Goal: Transaction & Acquisition: Purchase product/service

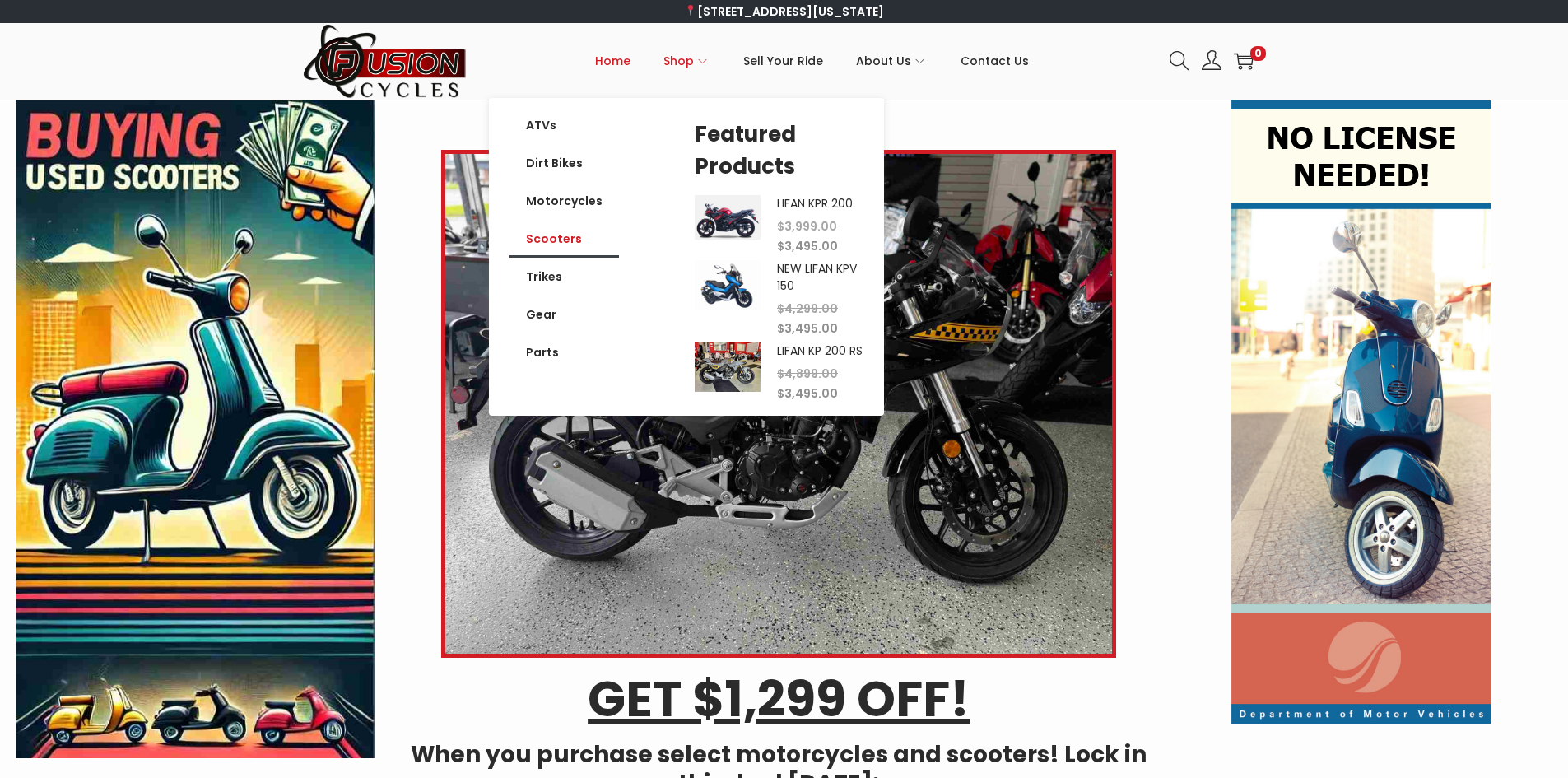
click at [556, 234] on link "Scooters" at bounding box center [563, 239] width 109 height 38
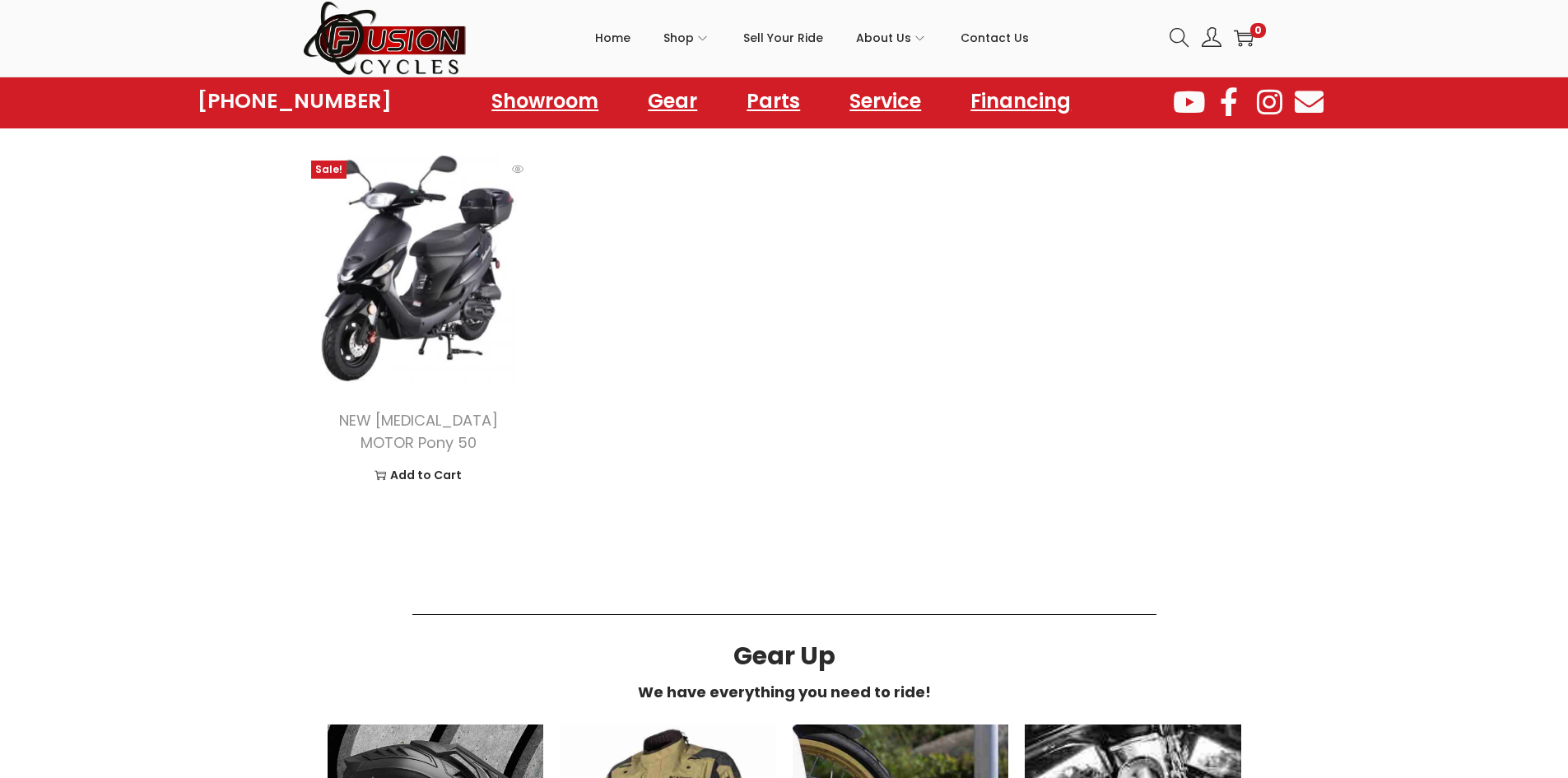
scroll to position [1975, 0]
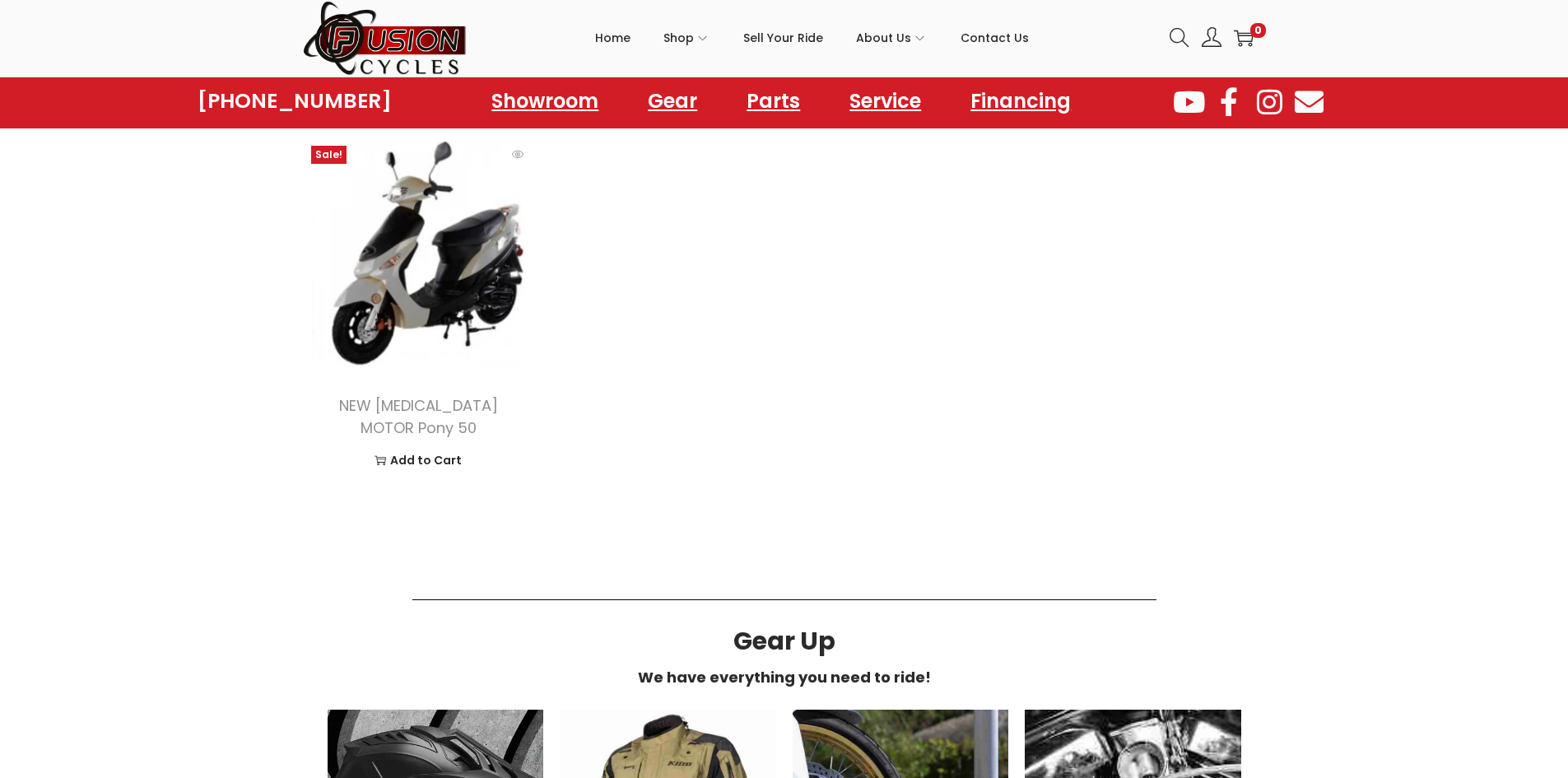
click at [463, 321] on img at bounding box center [419, 253] width 232 height 232
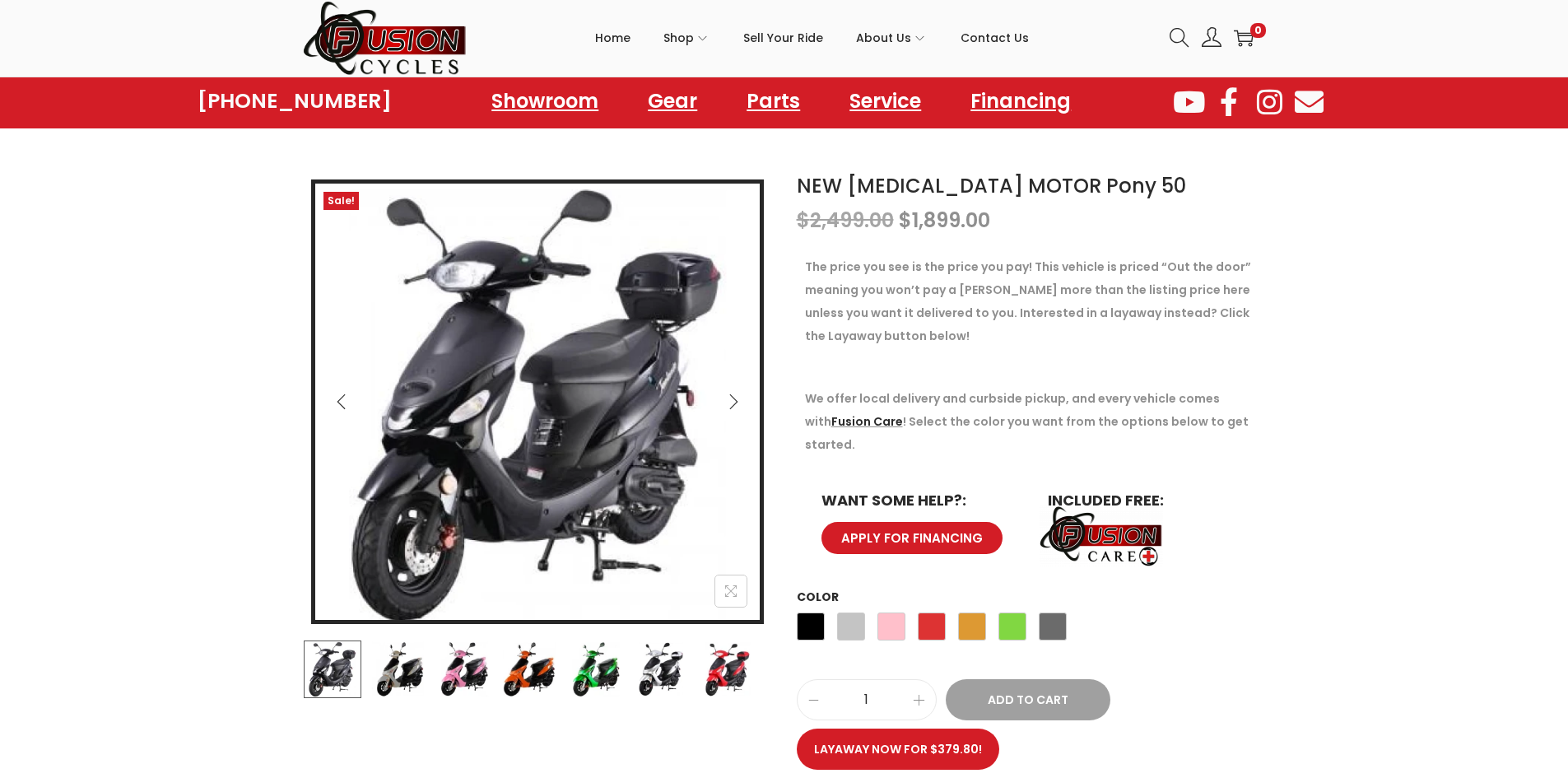
scroll to position [165, 0]
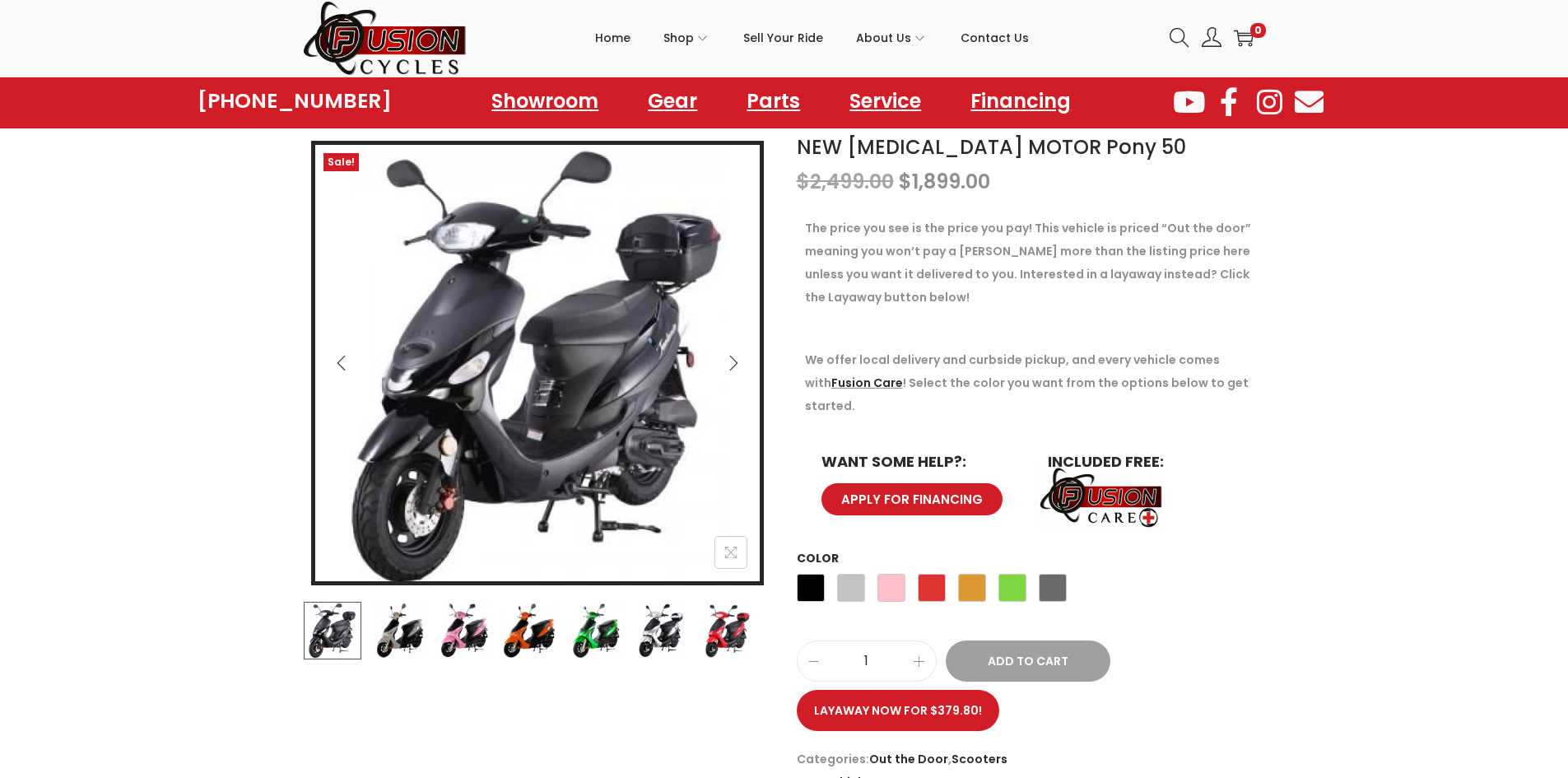
click at [907, 570] on div "Black Silver Pink Red Orange Green Gray" at bounding box center [932, 592] width 270 height 44
click at [924, 574] on span "Red" at bounding box center [932, 588] width 28 height 28
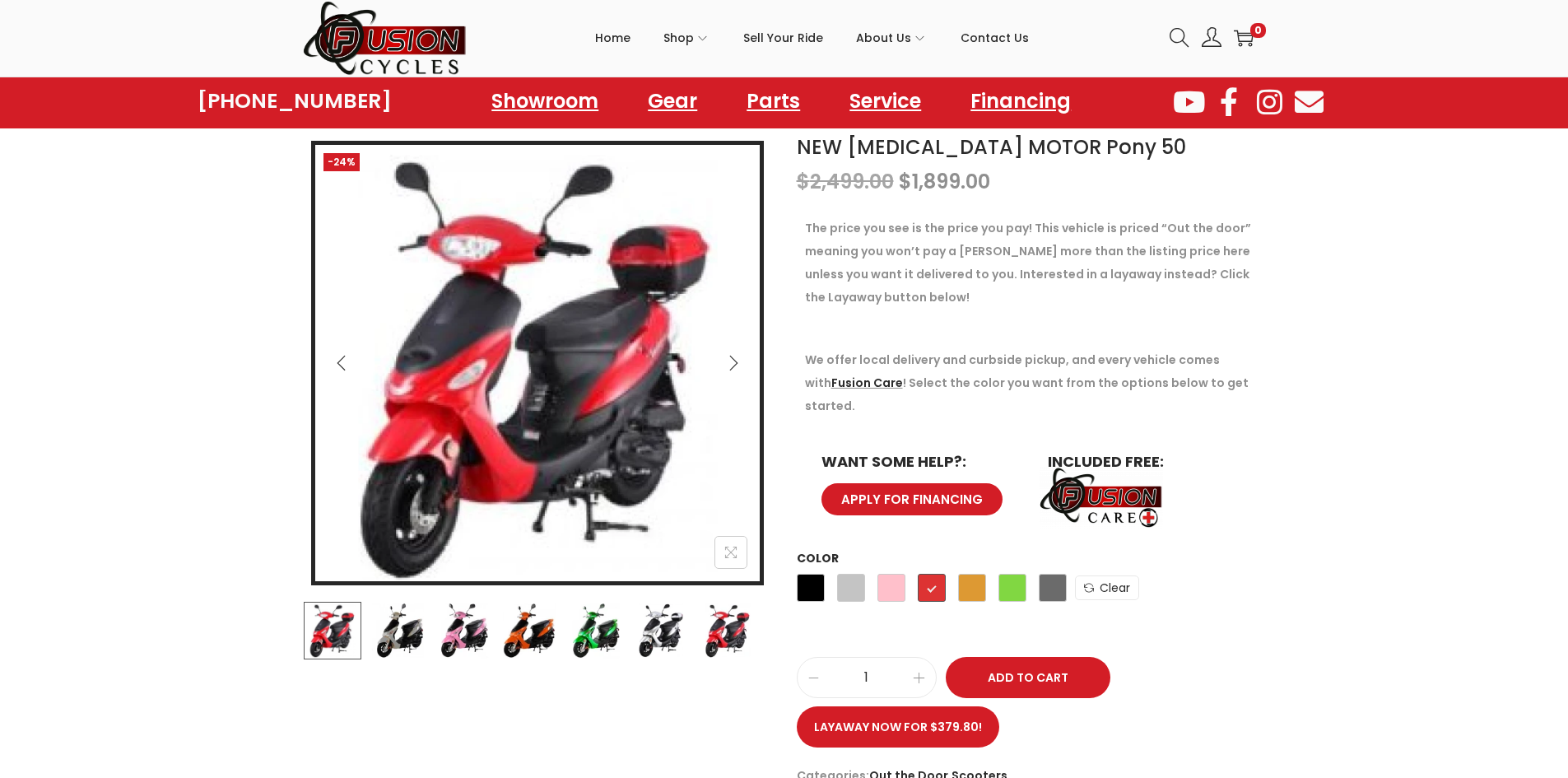
click at [865, 570] on div "Black Silver Pink Red Orange Green Gray" at bounding box center [932, 592] width 270 height 44
click at [728, 365] on icon "Next" at bounding box center [733, 363] width 16 height 16
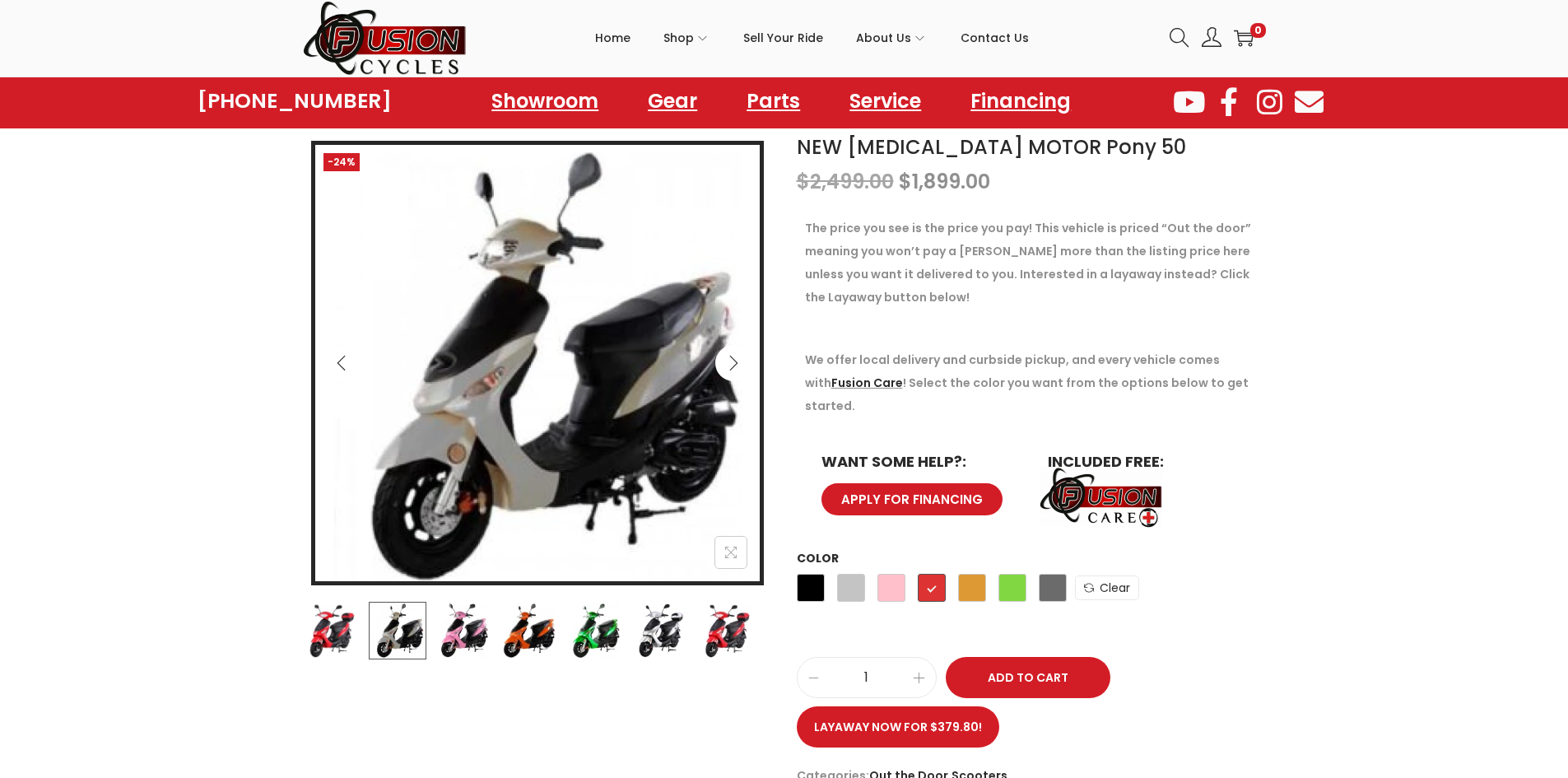
click at [729, 360] on icon "Next" at bounding box center [733, 363] width 16 height 16
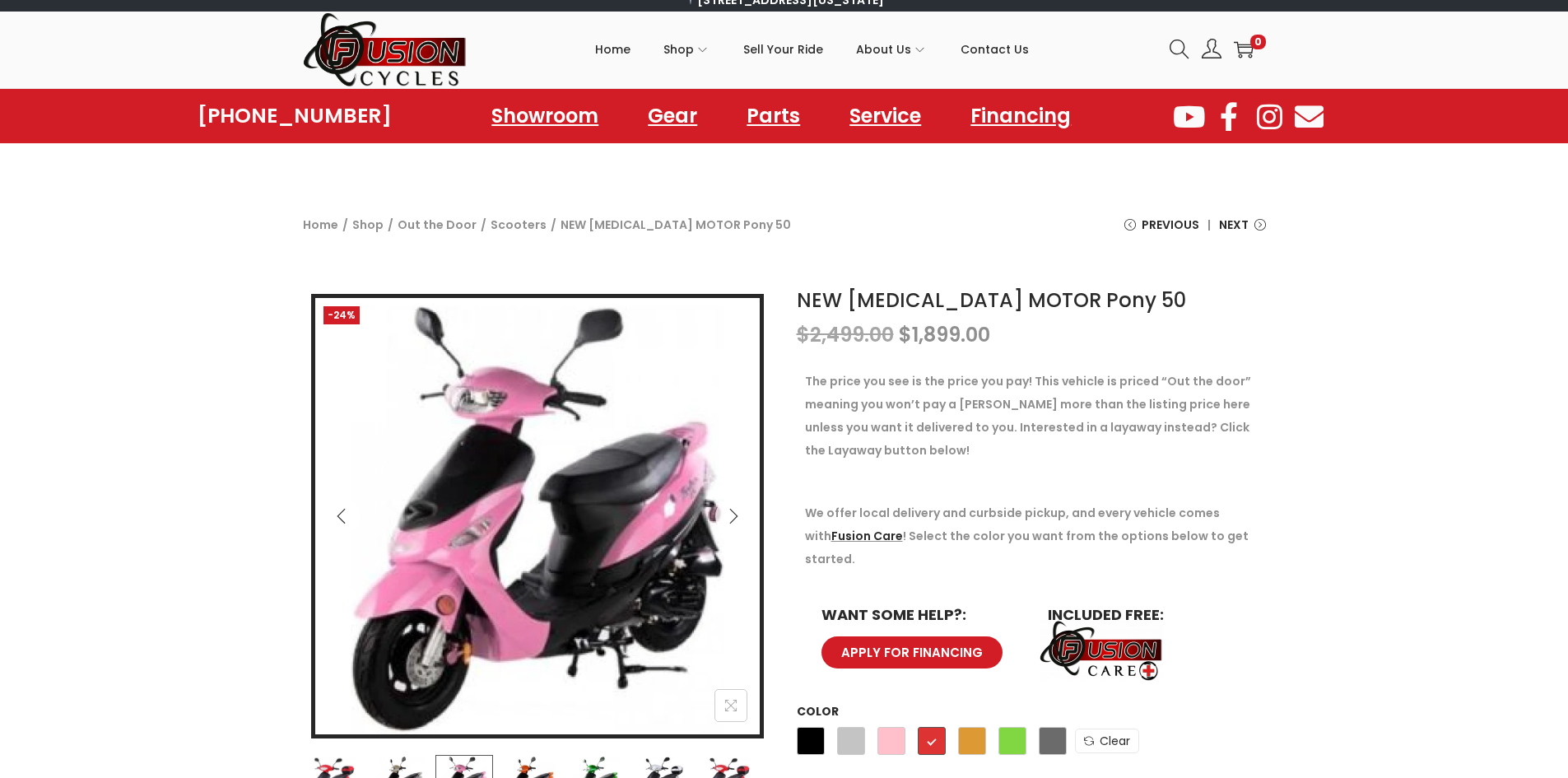
scroll to position [82, 0]
